Goal: Information Seeking & Learning: Learn about a topic

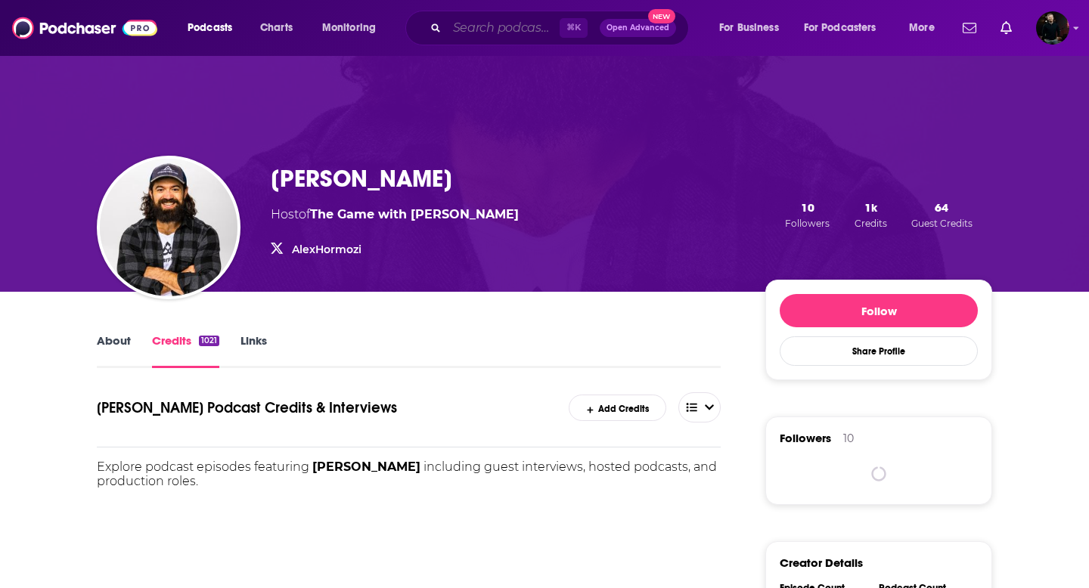
click at [460, 29] on input "Search podcasts, credits, & more..." at bounding box center [503, 28] width 113 height 24
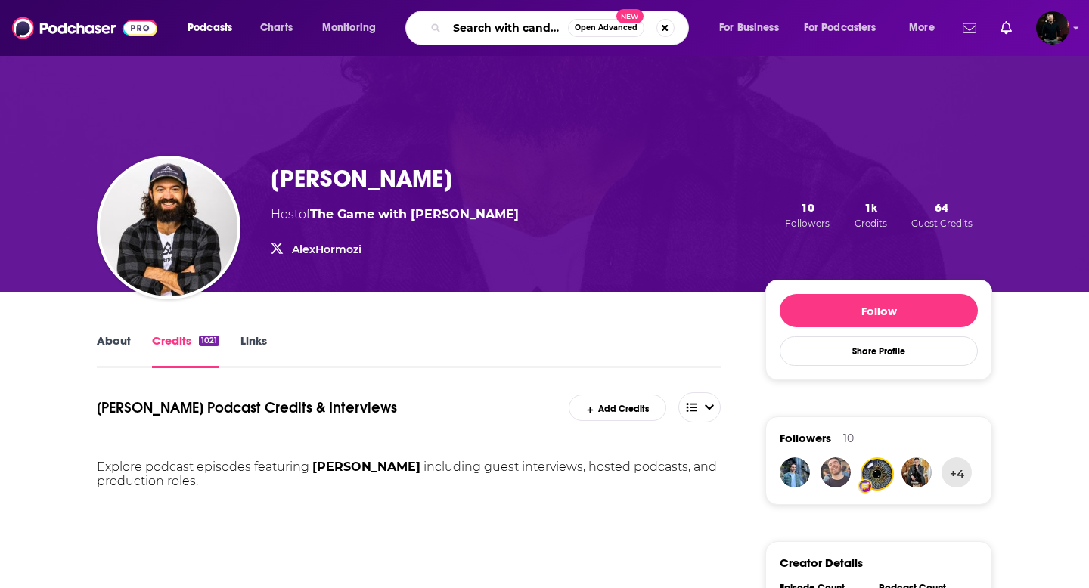
scroll to position [0, 8]
type input "Search with candour"
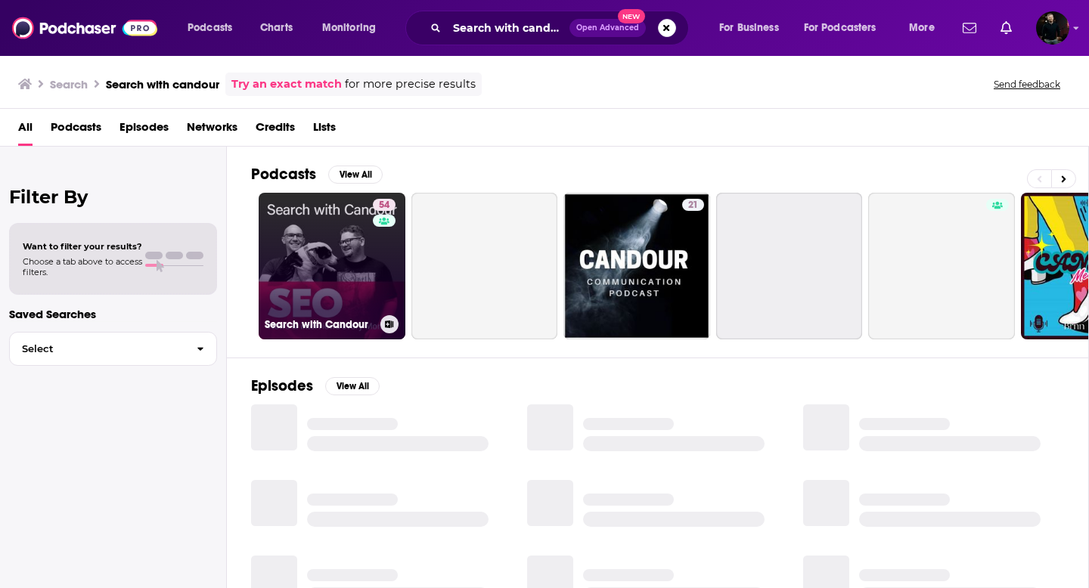
click at [335, 290] on link "54 Search with Candour" at bounding box center [332, 266] width 147 height 147
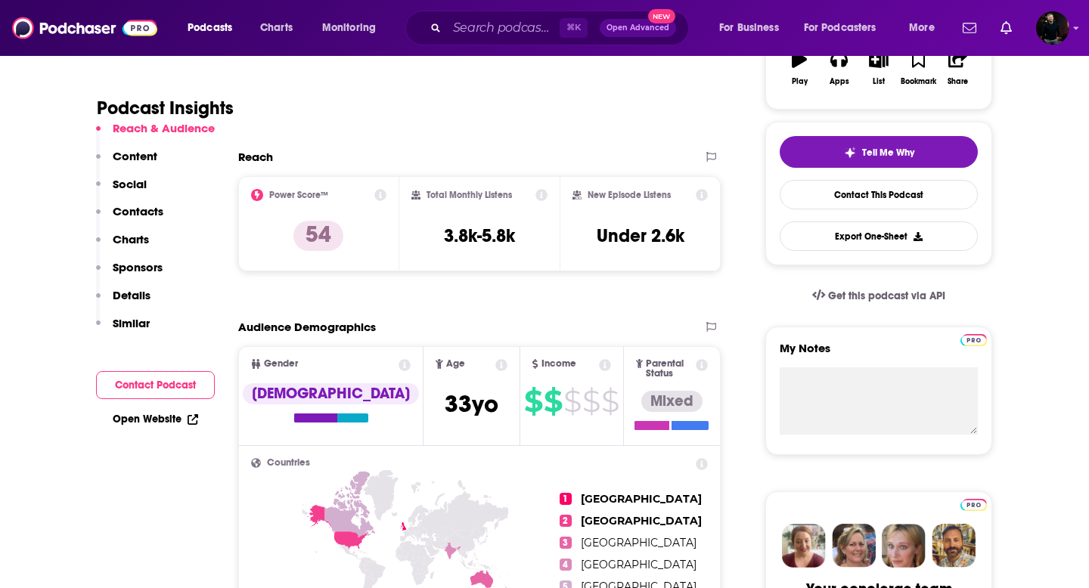
scroll to position [306, 0]
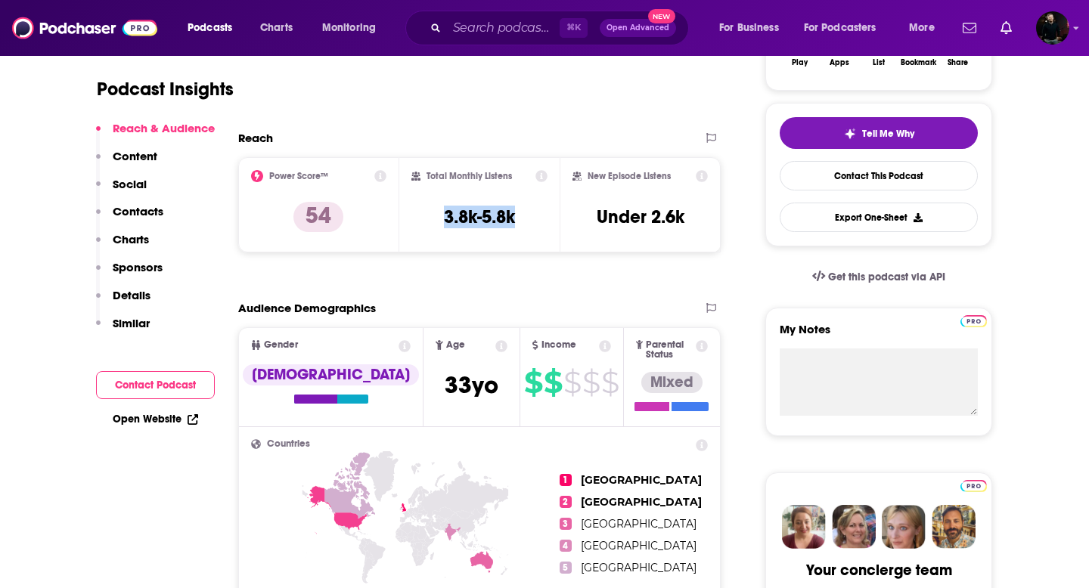
drag, startPoint x: 439, startPoint y: 215, endPoint x: 518, endPoint y: 216, distance: 78.7
click at [518, 216] on div "Total Monthly Listens 3.8k-5.8k" at bounding box center [479, 205] width 137 height 70
copy h3 "3.8k-5.8k"
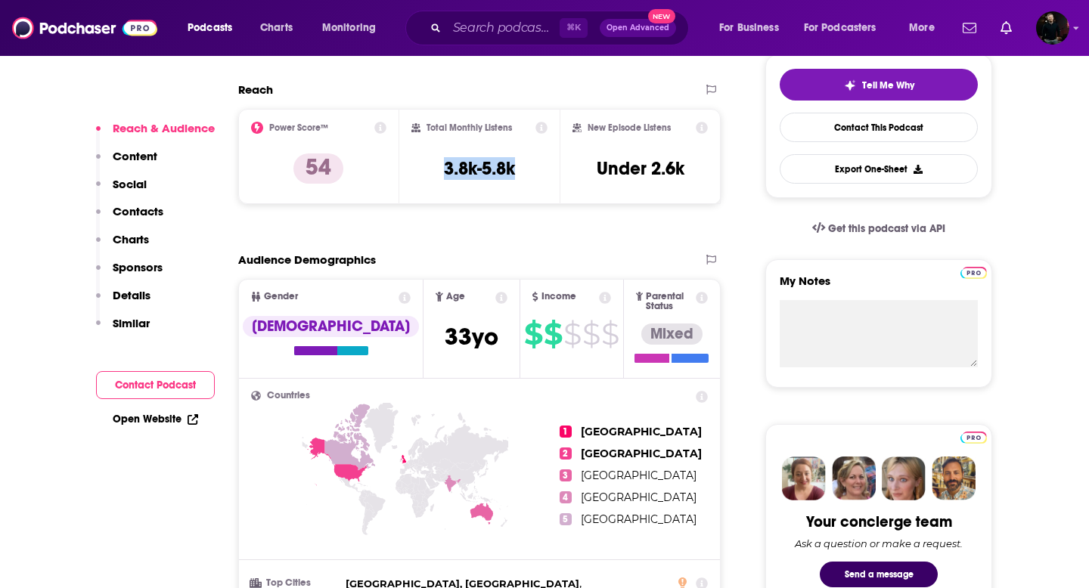
scroll to position [371, 0]
